Goal: Book appointment/travel/reservation

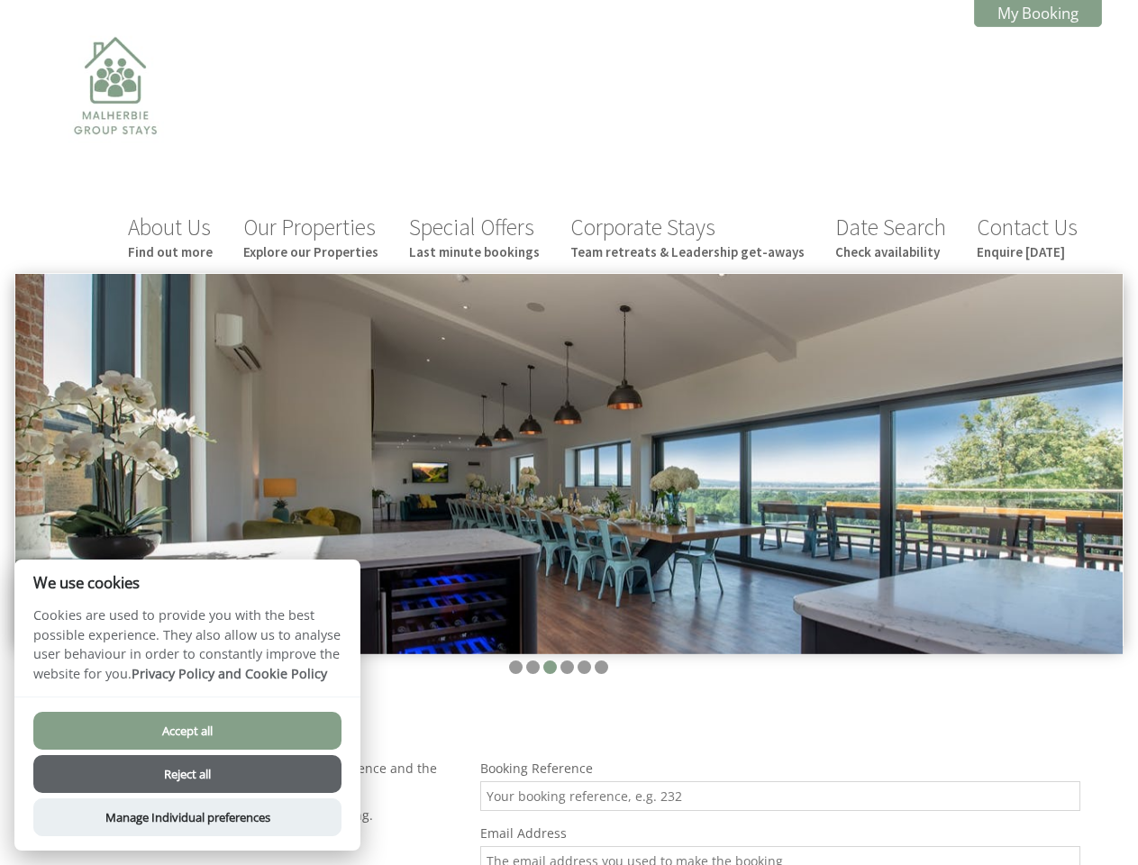
click at [569, 432] on img at bounding box center [568, 464] width 1107 height 380
click at [569, 460] on img at bounding box center [568, 464] width 1107 height 380
click at [515, 667] on li at bounding box center [516, 667] width 14 height 14
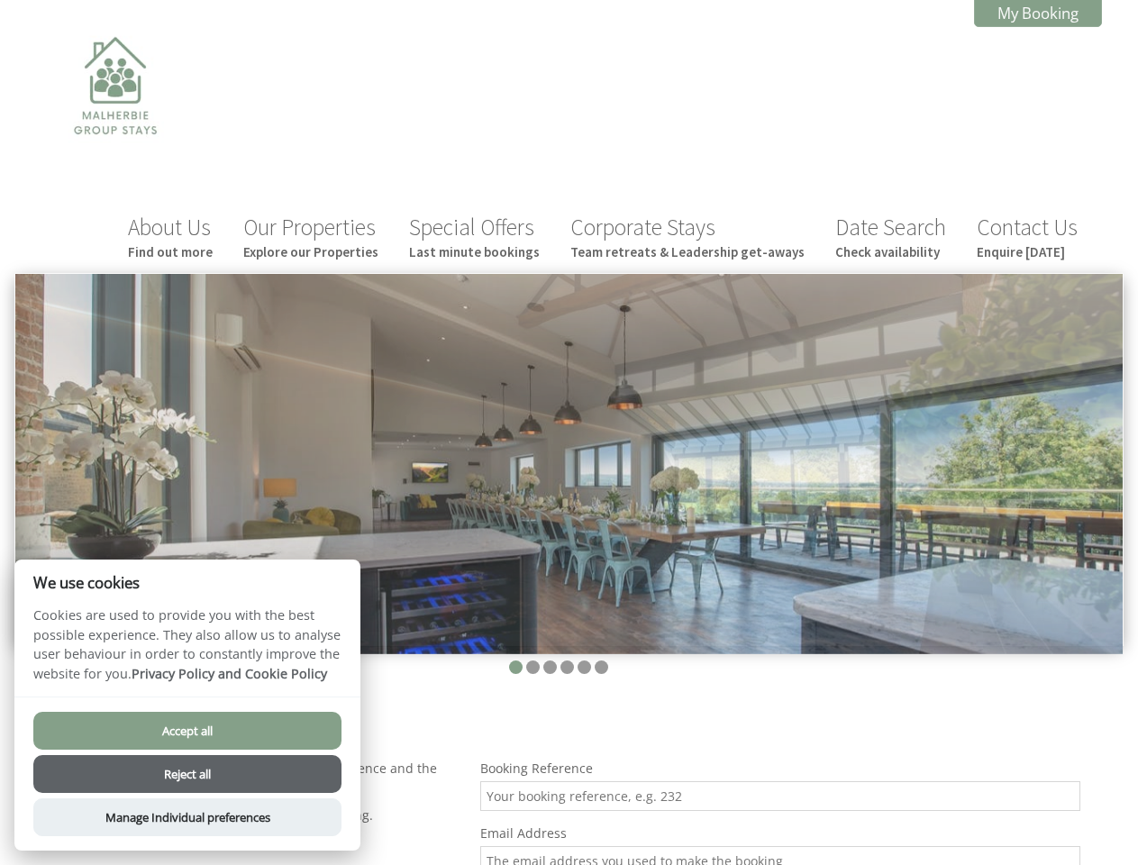
click at [532, 667] on li at bounding box center [533, 667] width 14 height 14
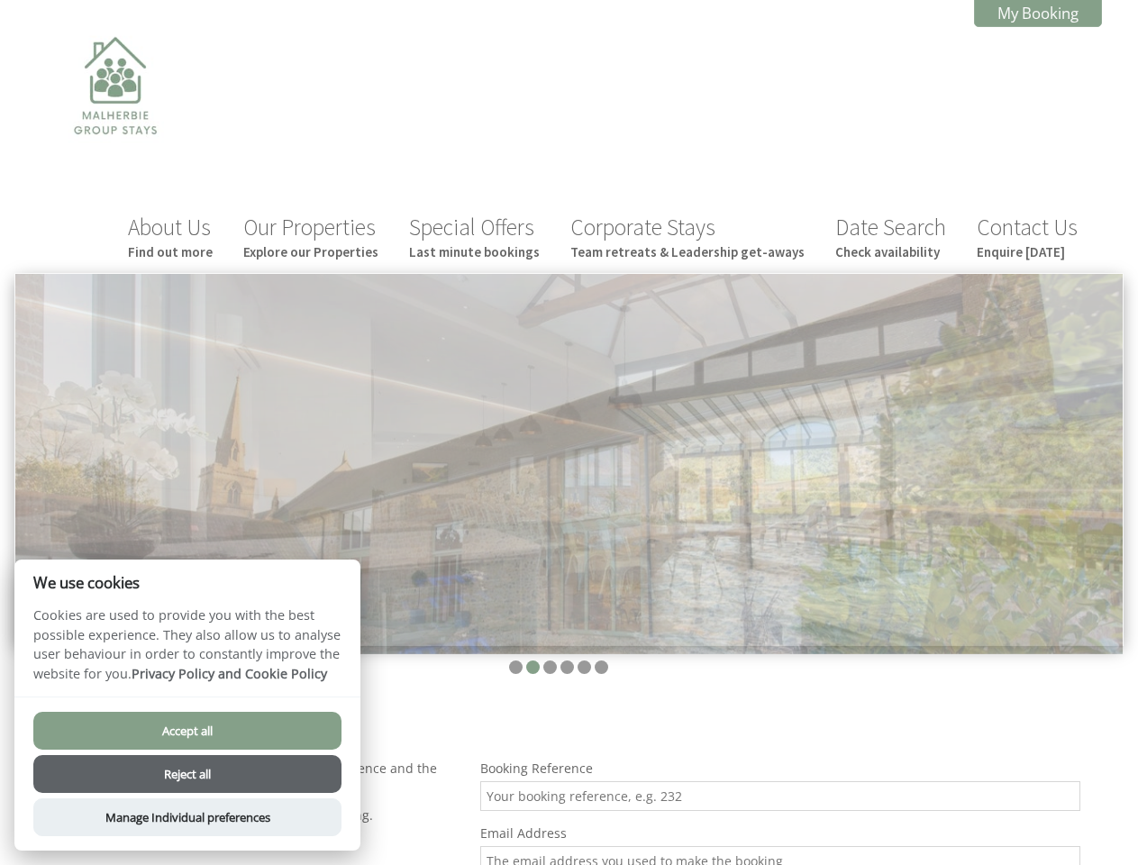
click at [550, 667] on li at bounding box center [550, 667] width 14 height 14
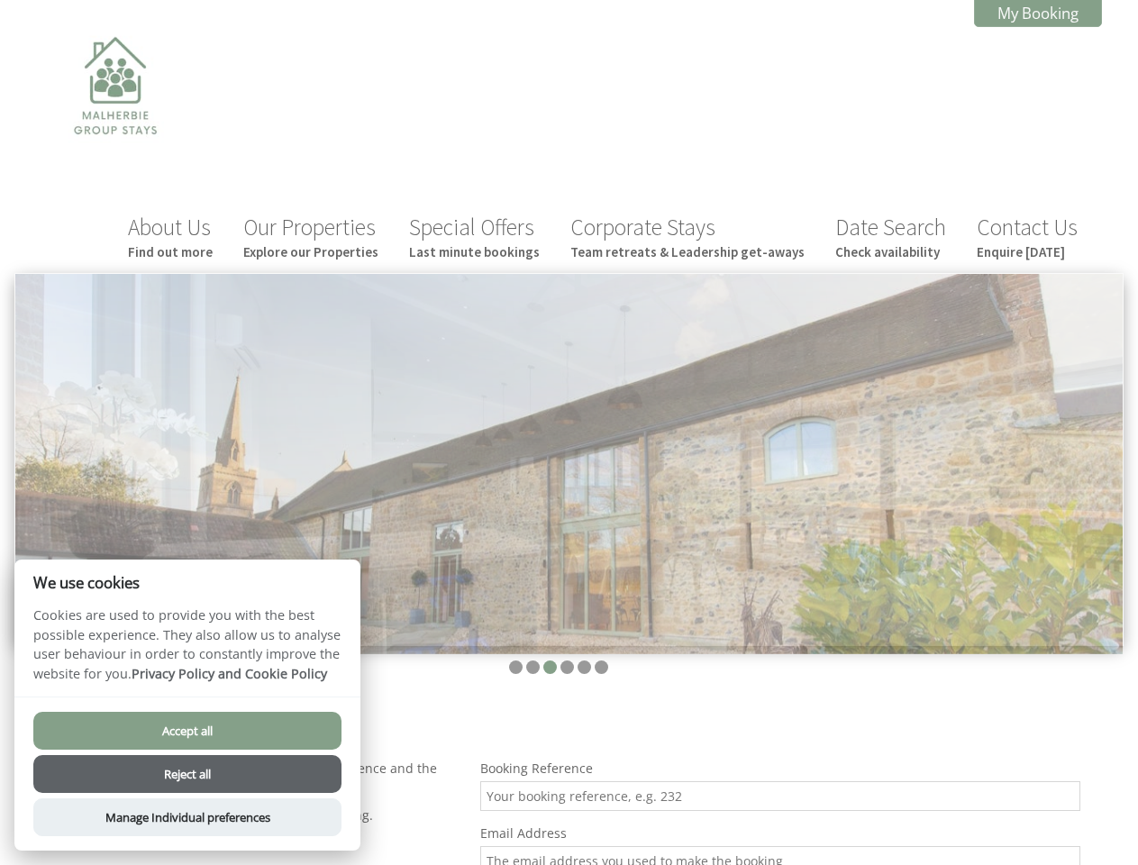
click at [567, 667] on li at bounding box center [567, 667] width 14 height 14
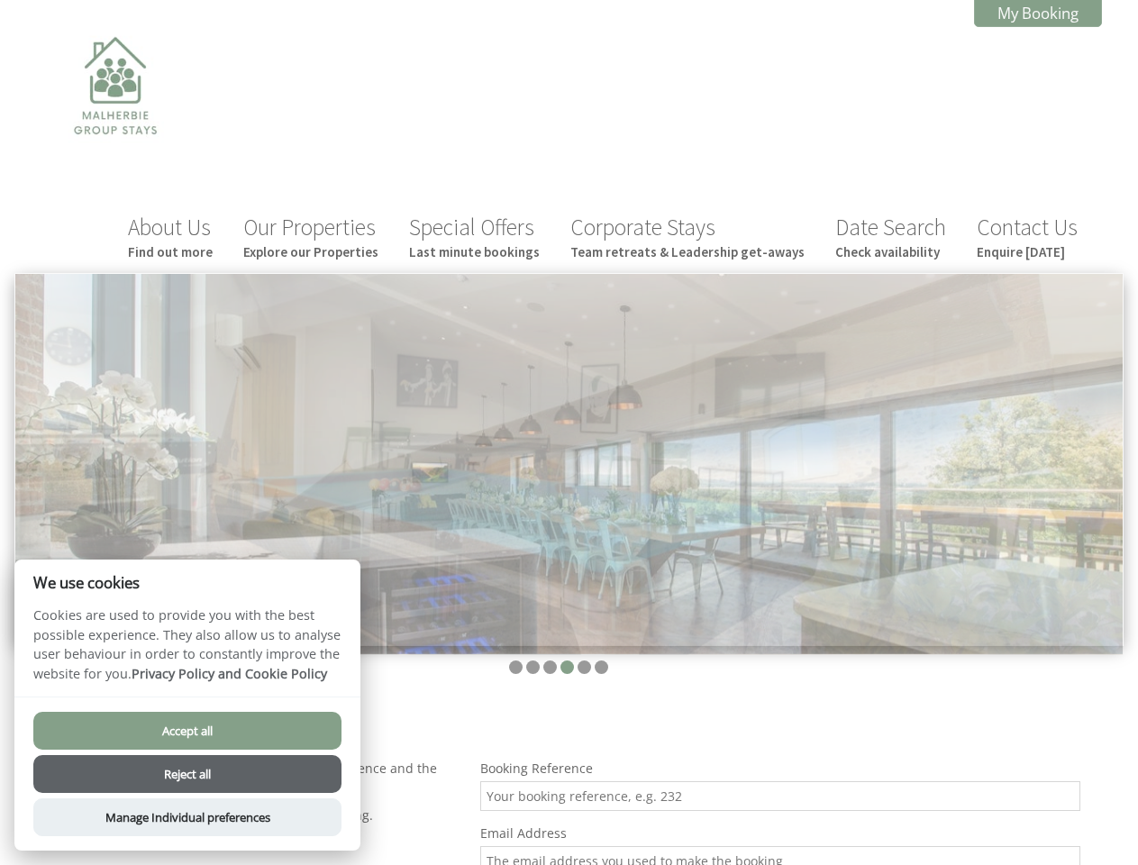
click at [584, 667] on li at bounding box center [585, 667] width 14 height 14
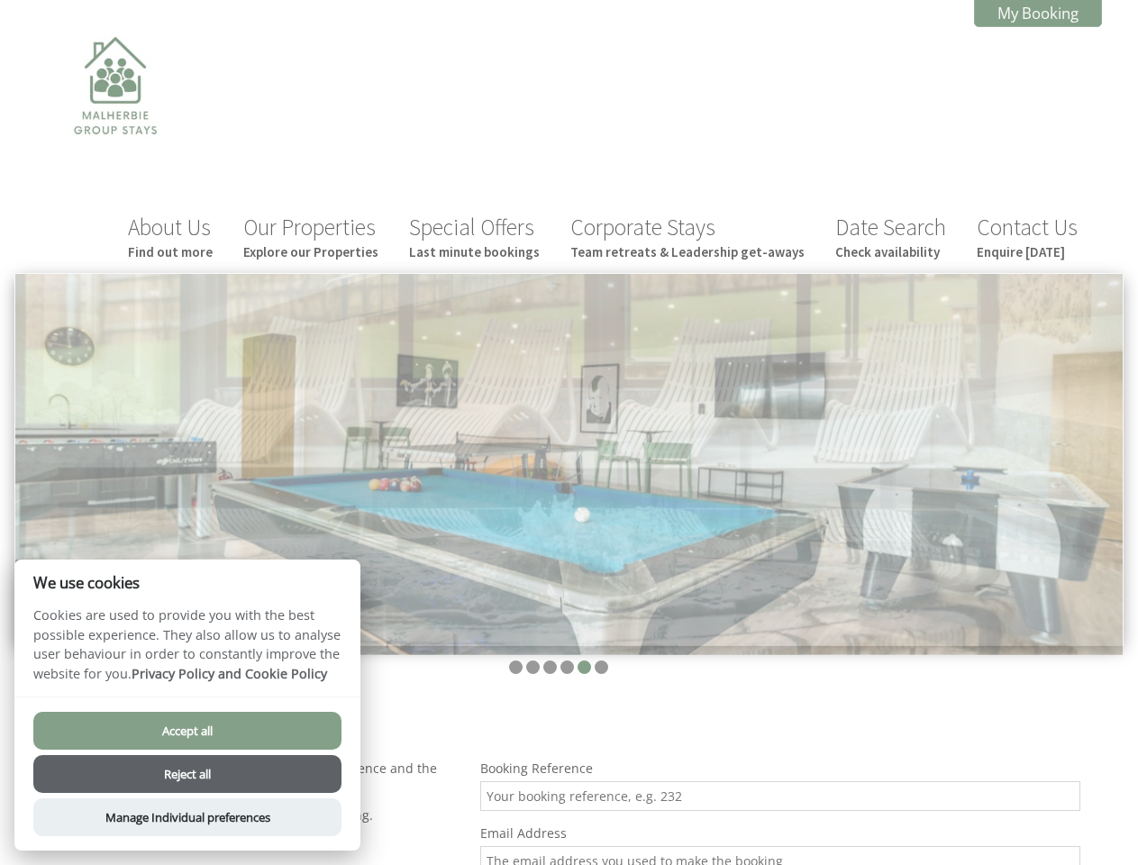
click at [601, 667] on li at bounding box center [602, 667] width 14 height 14
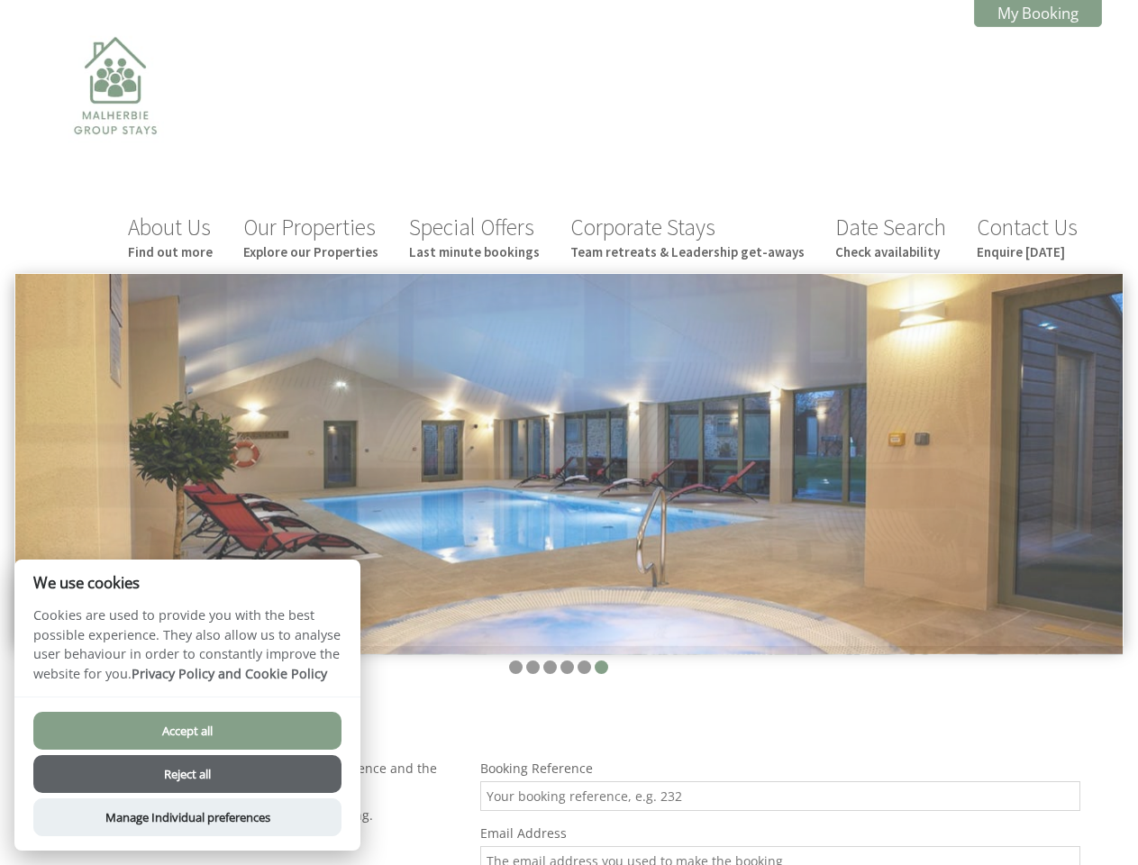
click at [187, 731] on button "Accept all" at bounding box center [187, 731] width 308 height 38
click at [187, 774] on button "Reject all" at bounding box center [187, 774] width 308 height 38
